Goal: Book appointment/travel/reservation

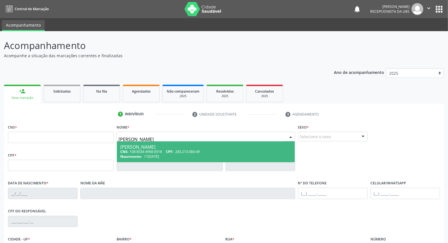
type input "[PERSON_NAME] d"
click at [159, 146] on div "[PERSON_NAME]" at bounding box center [205, 147] width 171 height 5
click at [0, 0] on span "Não há nenhuma opção para ser exibida." at bounding box center [0, 0] width 0 height 0
type input "108 8534 4968 0018"
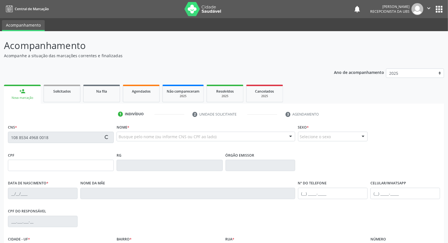
type input "283.213.084-49"
type input "11[DATE]"
type input "[PERSON_NAME]"
type input "[PHONE_NUMBER]"
type input "021.209.454-89"
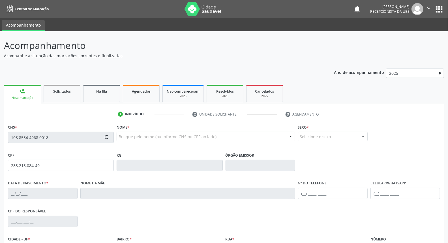
type input "50"
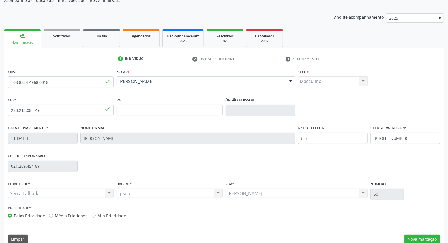
scroll to position [63, 0]
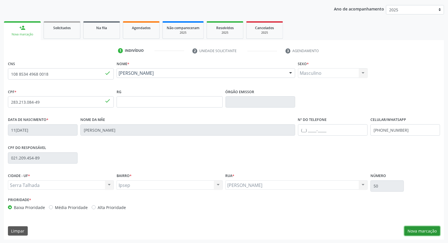
click at [425, 229] on button "Nova marcação" at bounding box center [423, 231] width 36 height 10
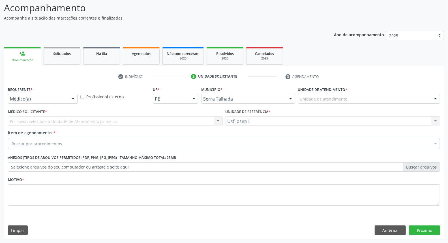
scroll to position [37, 0]
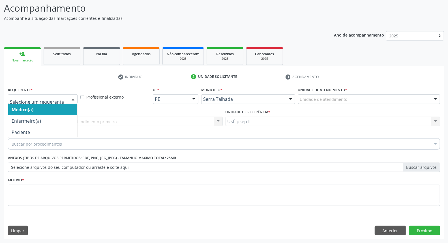
click at [74, 98] on div at bounding box center [73, 100] width 8 height 10
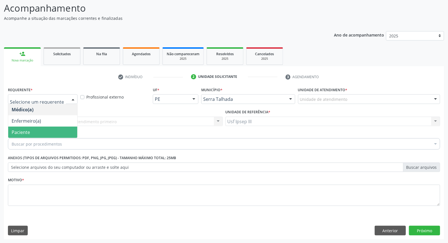
click at [63, 131] on span "Paciente" at bounding box center [42, 132] width 69 height 11
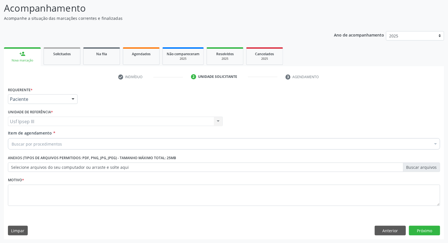
click at [67, 139] on div "Buscar por procedimentos" at bounding box center [224, 143] width 432 height 11
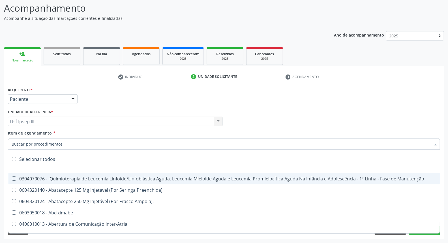
type input "5"
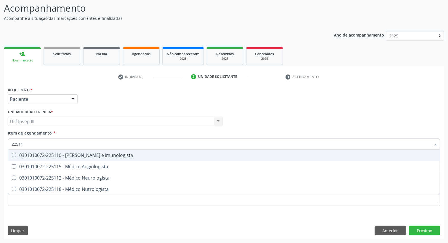
type input "225112"
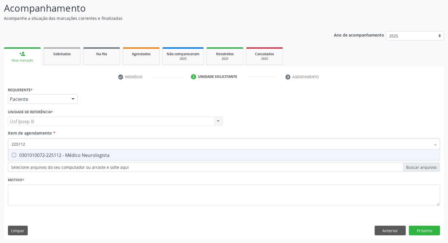
click at [83, 155] on div "0301010072-225112 - Médico Neurologista" at bounding box center [224, 155] width 425 height 5
checkbox Neurologista "true"
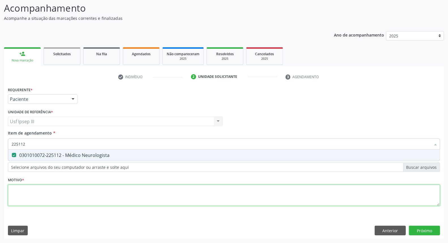
click at [77, 189] on div "Requerente * Paciente Médico(a) Enfermeiro(a) Paciente Nenhum resultado encontr…" at bounding box center [224, 150] width 432 height 128
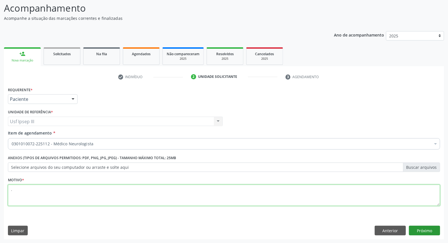
type textarea "."
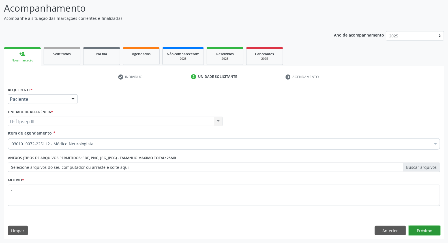
click at [418, 230] on button "Próximo" at bounding box center [424, 231] width 31 height 10
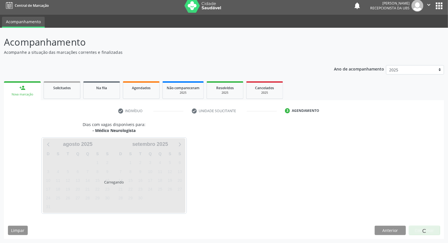
scroll to position [3, 0]
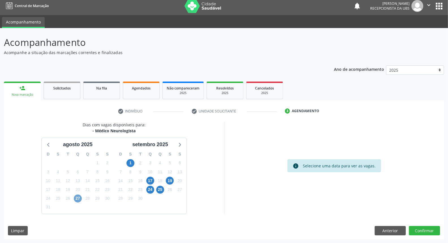
click at [77, 198] on span "27" at bounding box center [78, 199] width 8 height 8
click at [78, 197] on span "27" at bounding box center [78, 199] width 8 height 8
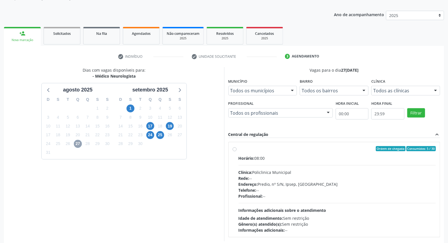
scroll to position [66, 0]
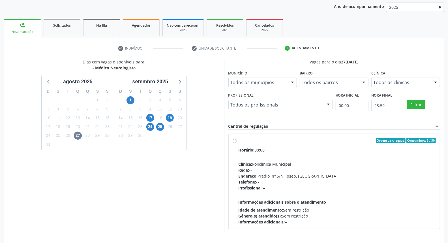
drag, startPoint x: 337, startPoint y: 188, endPoint x: 336, endPoint y: 185, distance: 3.8
click at [336, 185] on div "Profissional: --" at bounding box center [338, 188] width 198 height 6
click at [237, 143] on input "Ordem de chegada Consumidos: 5 / 30 Horário: 08:00 Clínica: Policlinica Municip…" at bounding box center [235, 140] width 4 height 5
click at [336, 185] on div "Profissional: --" at bounding box center [338, 188] width 198 height 6
click at [237, 143] on input "Ordem de chegada Consumidos: 5 / 30 Horário: 08:00 Clínica: Policlinica Municip…" at bounding box center [235, 140] width 4 height 5
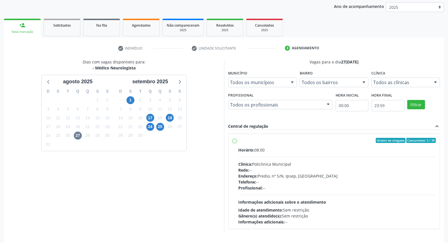
radio input "true"
click at [78, 136] on span "27" at bounding box center [78, 136] width 8 height 8
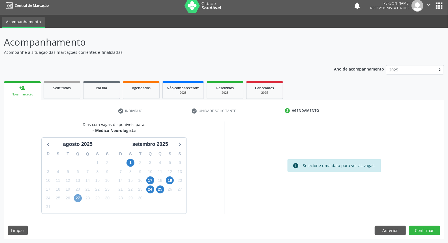
scroll to position [3, 0]
click at [126, 161] on div "1" at bounding box center [131, 163] width 10 height 9
click at [131, 161] on span "1" at bounding box center [131, 163] width 8 height 8
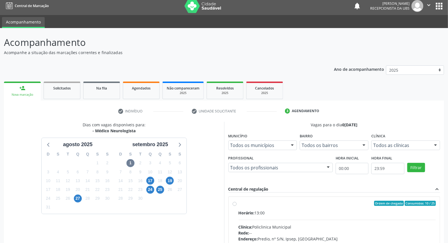
click at [310, 220] on hr at bounding box center [338, 220] width 198 height 0
click at [237, 206] on input "Ordem de chegada Consumidos: 10 / 25 Horário: 13:00 Clínica: Policlinica Munici…" at bounding box center [235, 203] width 4 height 5
radio input "true"
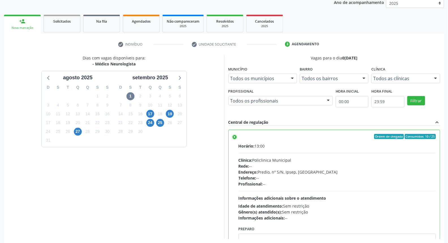
scroll to position [95, 0]
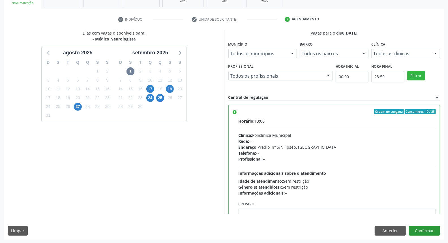
click at [421, 235] on div "Dias com vagas disponíveis para: - Médico Neurologista ag[DATE] S T Q Q S S 27 …" at bounding box center [224, 134] width 440 height 209
click at [419, 231] on button "Confirmar" at bounding box center [424, 231] width 31 height 10
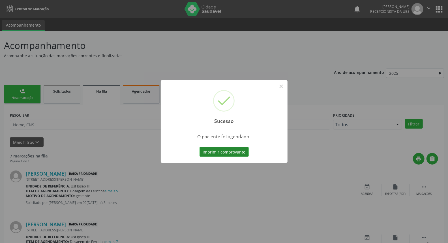
click at [235, 152] on button "Imprimir comprovante" at bounding box center [224, 152] width 49 height 10
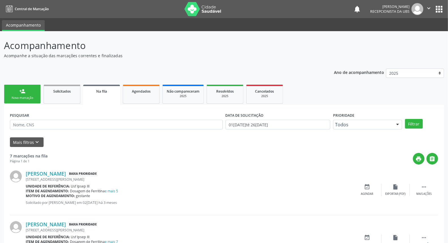
click at [29, 91] on link "person_add Nova marcação" at bounding box center [22, 94] width 37 height 19
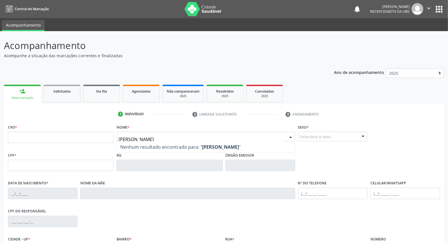
type input "[PERSON_NAME]"
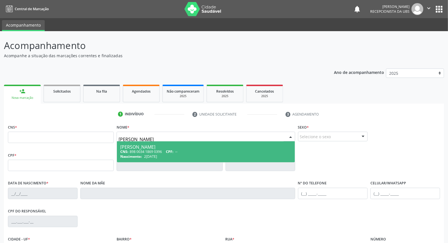
click at [159, 148] on div "[PERSON_NAME]" at bounding box center [205, 147] width 171 height 5
type input "898 0034 1869 0396"
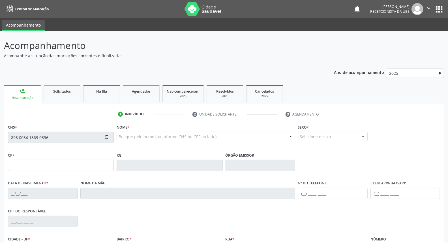
type input "2[DATE]"
type input "[PERSON_NAME]"
type input "[PHONE_NUMBER]"
type input "S/N"
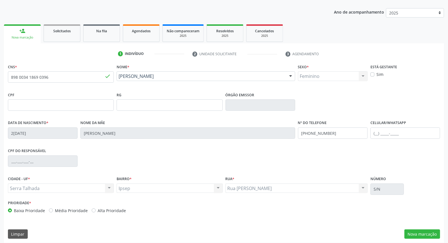
scroll to position [63, 0]
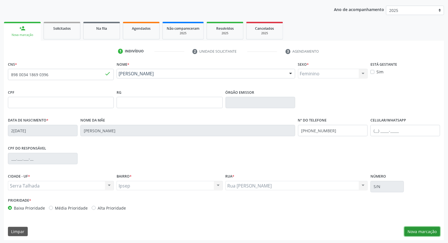
click at [427, 228] on button "Nova marcação" at bounding box center [423, 232] width 36 height 10
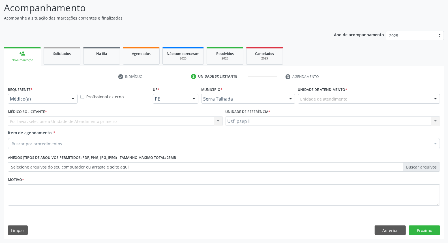
scroll to position [37, 0]
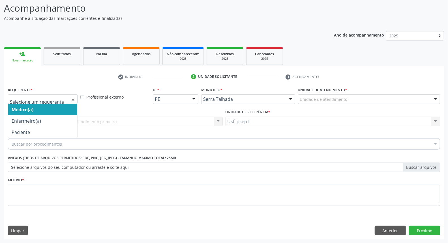
click at [74, 97] on div at bounding box center [73, 100] width 8 height 10
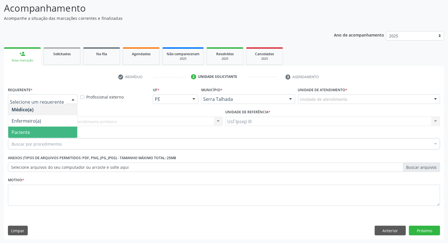
click at [59, 129] on span "Paciente" at bounding box center [42, 132] width 69 height 11
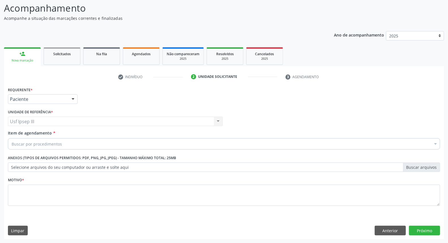
click at [64, 140] on div "Buscar por procedimentos" at bounding box center [224, 143] width 432 height 11
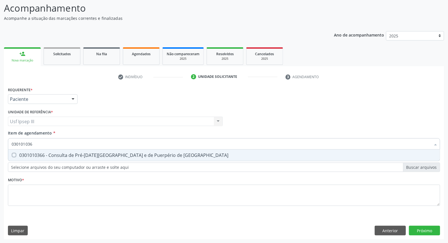
type input "0301010366"
click at [76, 154] on div "0301010366 - Consulta de Pré-[DATE][GEOGRAPHIC_DATA] e de Puerpério de [GEOGRAP…" at bounding box center [224, 155] width 425 height 5
checkbox Risco "true"
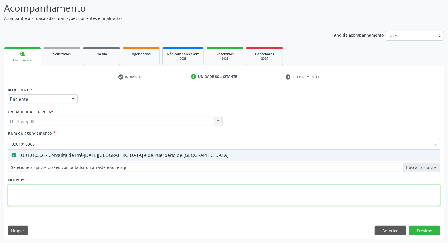
click at [78, 192] on div "Requerente * Paciente Médico(a) Enfermeiro(a) Paciente Nenhum resultado encontr…" at bounding box center [224, 150] width 432 height 128
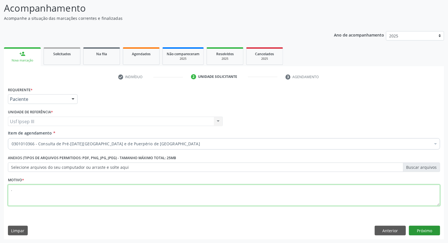
type textarea "."
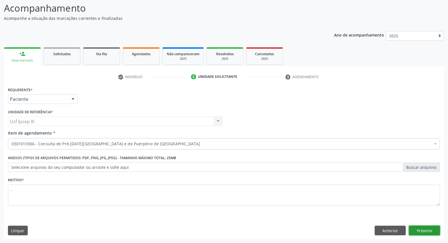
click at [423, 235] on button "Próximo" at bounding box center [424, 231] width 31 height 10
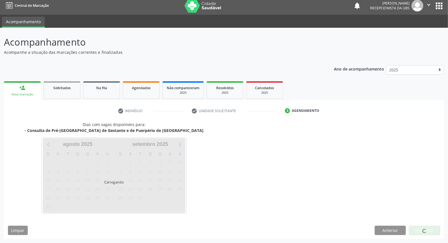
scroll to position [3, 0]
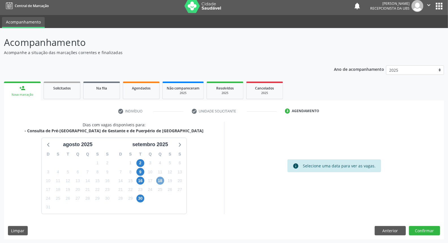
click at [159, 180] on span "18" at bounding box center [160, 181] width 8 height 8
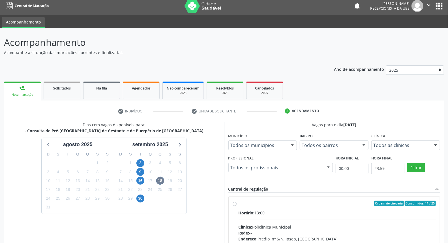
click at [251, 208] on label "Ordem de chegada Consumidos: 11 / 25 Horário: 13:00 Clínica: Policlinica Munici…" at bounding box center [338, 244] width 198 height 87
click at [237, 206] on input "Ordem de chegada Consumidos: 11 / 25 Horário: 13:00 Clínica: Policlinica Munici…" at bounding box center [235, 203] width 4 height 5
radio input "true"
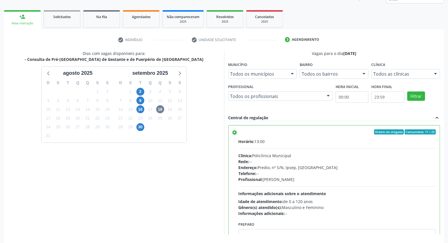
scroll to position [91, 0]
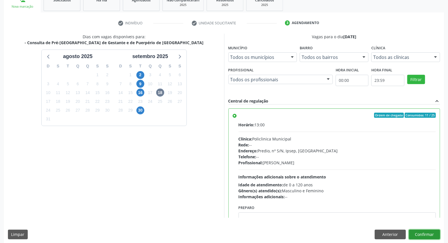
click at [423, 234] on button "Confirmar" at bounding box center [424, 235] width 31 height 10
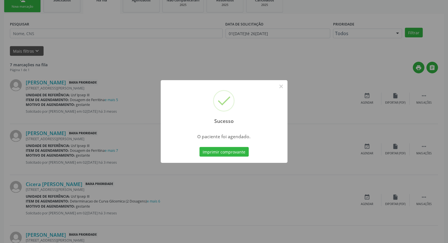
scroll to position [0, 0]
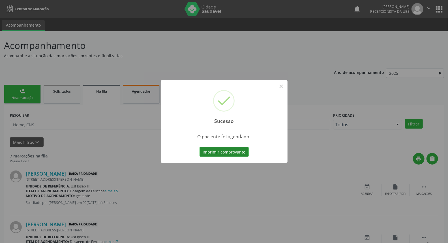
click at [235, 148] on button "Imprimir comprovante" at bounding box center [224, 152] width 49 height 10
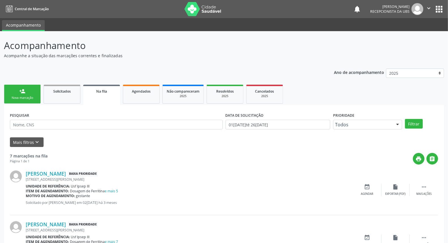
click at [26, 89] on link "person_add Nova marcação" at bounding box center [22, 94] width 37 height 19
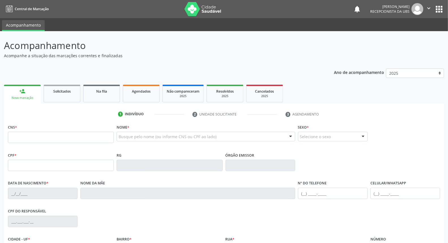
click at [139, 131] on div "Nome * Busque pelo nome (ou informe CNS ou CPF ao lado) Nenhum resultado encont…" at bounding box center [206, 134] width 178 height 22
click at [138, 132] on div at bounding box center [206, 137] width 178 height 10
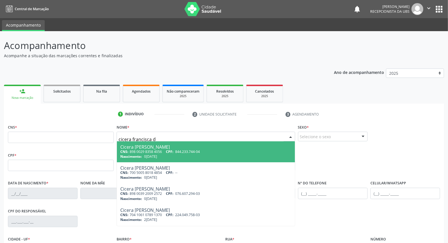
type input "cicera francisca da"
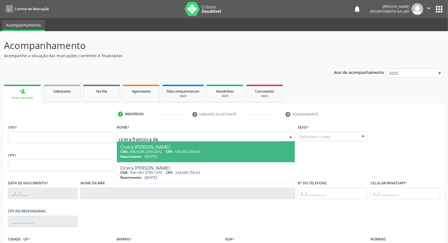
click at [145, 148] on div "Cicera [PERSON_NAME]" at bounding box center [205, 147] width 171 height 5
type input "898 0039 2009 2572"
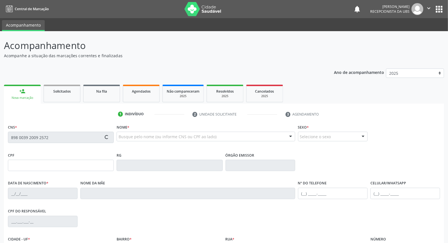
type input "076.607.294-03"
type input "0[DATE]"
type input "[PERSON_NAME]"
type input "[PHONE_NUMBER]"
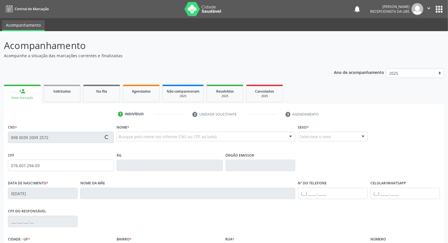
type input "1191"
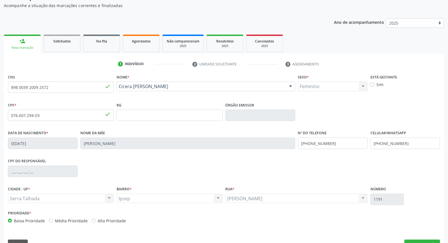
scroll to position [63, 0]
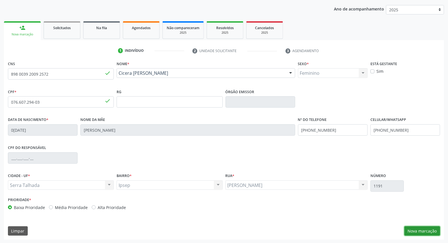
click at [432, 232] on button "Nova marcação" at bounding box center [423, 231] width 36 height 10
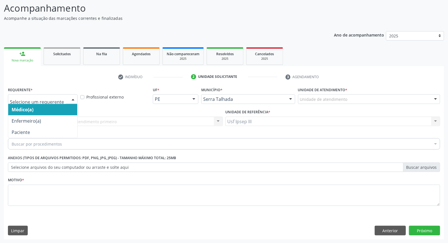
click at [73, 96] on div at bounding box center [73, 100] width 8 height 10
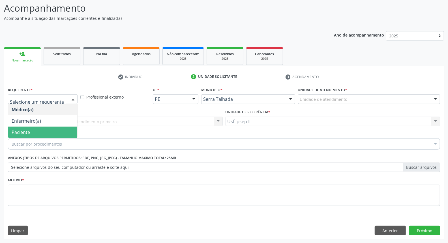
click at [47, 132] on span "Paciente" at bounding box center [42, 132] width 69 height 11
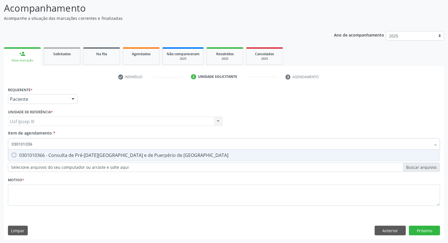
type input "0301010366"
click at [63, 155] on div "0301010366 - Consulta de Pré-[DATE][GEOGRAPHIC_DATA] e de Puerpério de [GEOGRAP…" at bounding box center [224, 155] width 425 height 5
checkbox Risco "true"
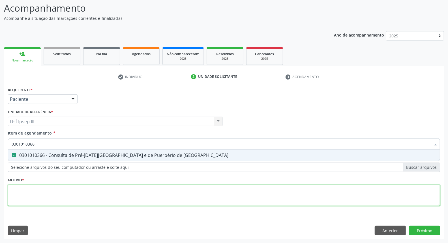
click at [46, 195] on div "Requerente * Paciente Médico(a) Enfermeiro(a) Paciente Nenhum resultado encontr…" at bounding box center [224, 150] width 432 height 128
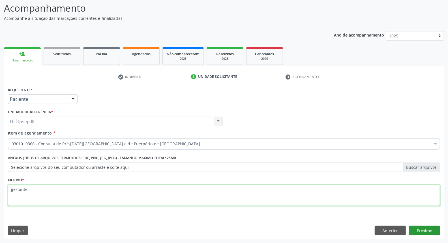
type textarea "gestante"
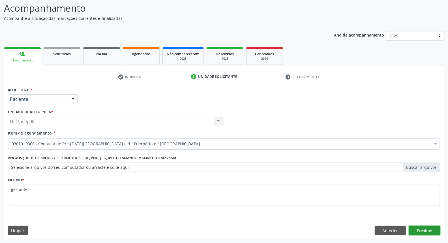
click at [422, 230] on button "Próximo" at bounding box center [424, 231] width 31 height 10
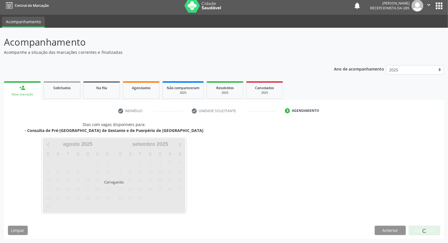
scroll to position [3, 0]
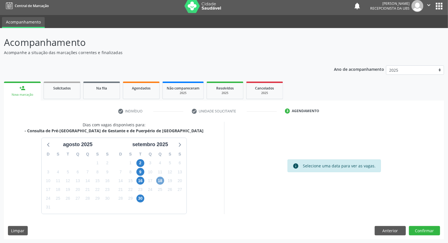
click at [159, 178] on span "18" at bounding box center [160, 181] width 8 height 8
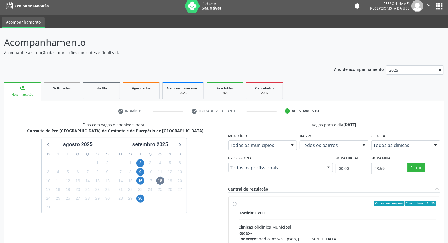
click at [237, 206] on input "Ordem de chegada Consumidos: 12 / 25 Horário: 13:00 Clínica: Policlinica Munici…" at bounding box center [235, 203] width 4 height 5
radio input "true"
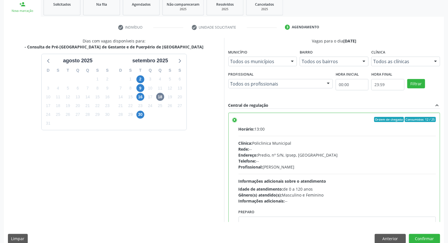
scroll to position [95, 0]
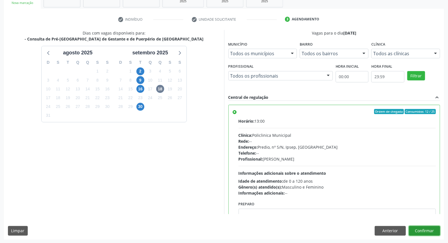
click at [425, 231] on button "Confirmar" at bounding box center [424, 231] width 31 height 10
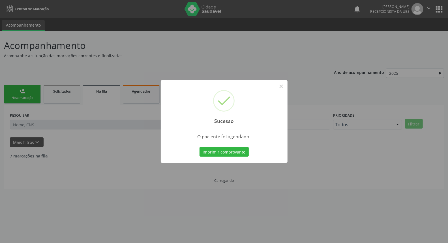
scroll to position [0, 0]
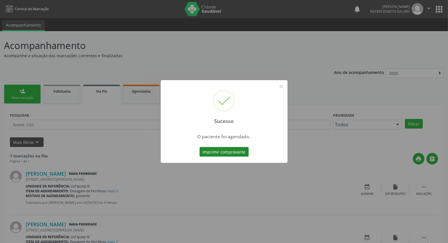
click at [221, 155] on button "Imprimir comprovante" at bounding box center [224, 152] width 49 height 10
